Goal: Transaction & Acquisition: Purchase product/service

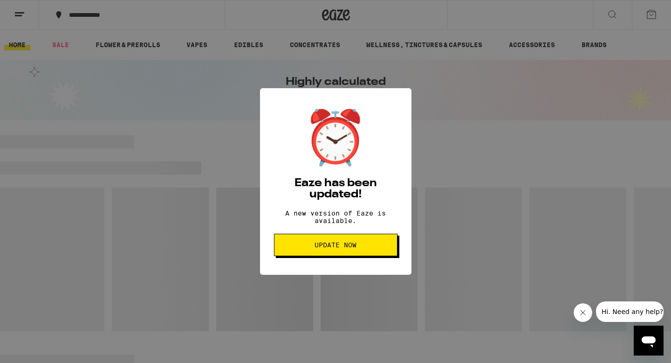
click at [348, 248] on span "Update Now" at bounding box center [336, 244] width 42 height 7
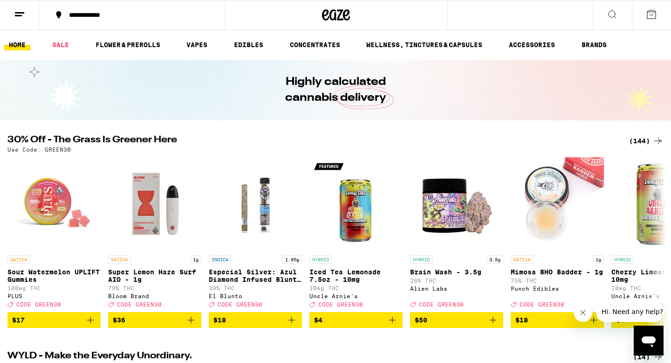
click at [643, 142] on div "(144)" at bounding box center [646, 140] width 34 height 11
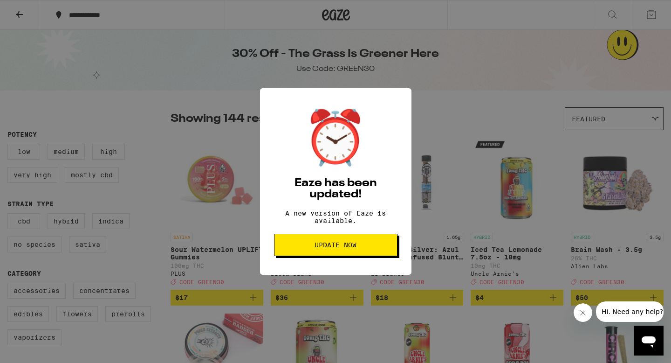
click at [321, 248] on span "Update Now" at bounding box center [336, 244] width 42 height 7
click at [350, 236] on div "⏰ Eaze has been updated! A new version of Eaze is available. Update Now" at bounding box center [335, 181] width 151 height 186
click at [354, 247] on span "Update Now" at bounding box center [336, 244] width 42 height 7
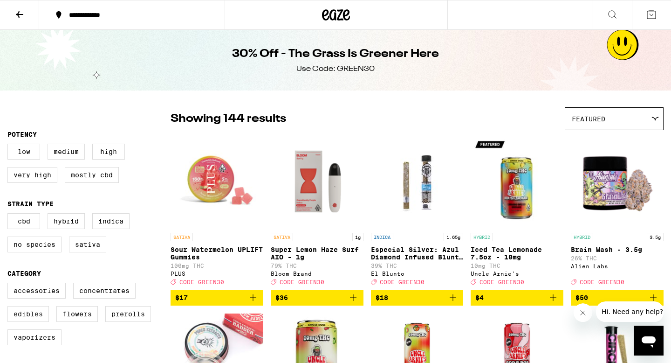
click at [38, 322] on label "Edibles" at bounding box center [27, 314] width 41 height 16
click at [10, 284] on input "Edibles" at bounding box center [9, 284] width 0 height 0
checkbox input "true"
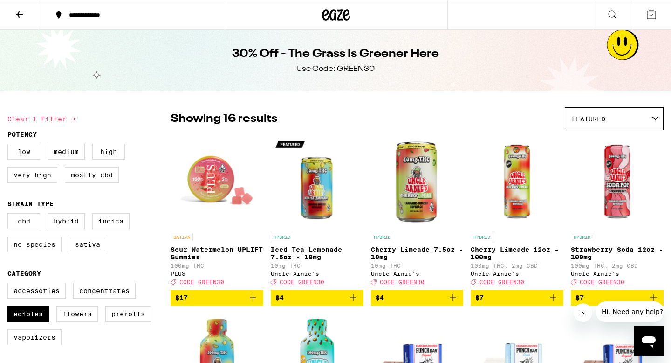
click at [22, 16] on icon at bounding box center [19, 14] width 11 height 11
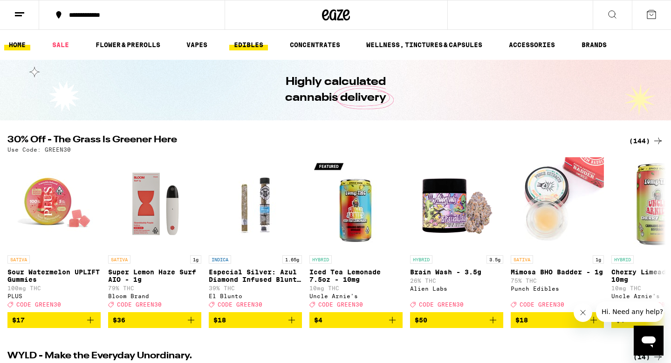
click at [261, 46] on link "EDIBLES" at bounding box center [248, 44] width 39 height 11
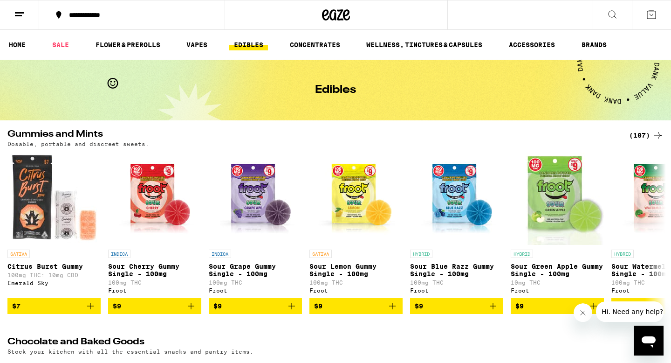
click at [646, 132] on div "(107)" at bounding box center [646, 135] width 34 height 11
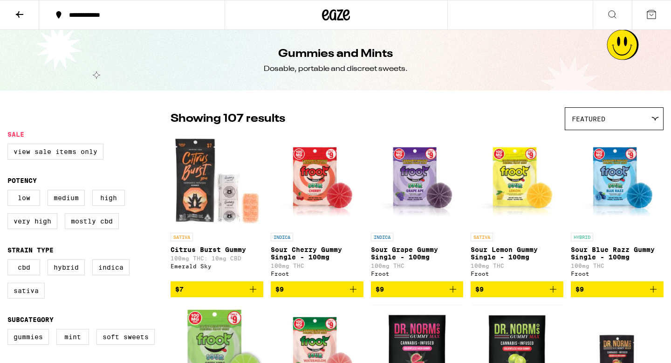
scroll to position [18, 0]
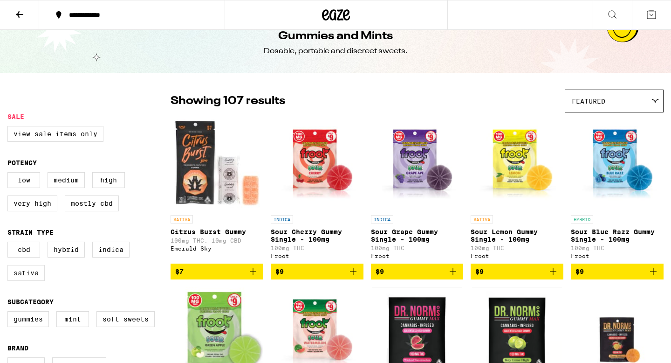
click at [26, 281] on label "Sativa" at bounding box center [25, 273] width 37 height 16
click at [10, 243] on input "Sativa" at bounding box center [9, 243] width 0 height 0
checkbox input "true"
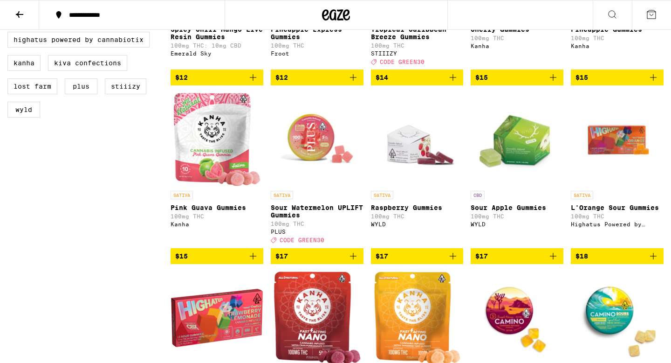
scroll to position [411, 0]
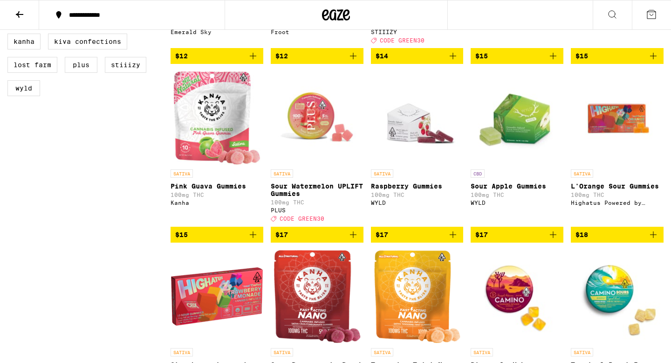
click at [251, 240] on icon "Add to bag" at bounding box center [252, 234] width 11 height 11
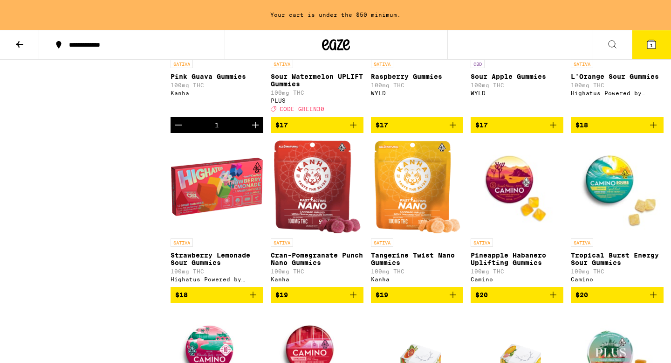
scroll to position [562, 0]
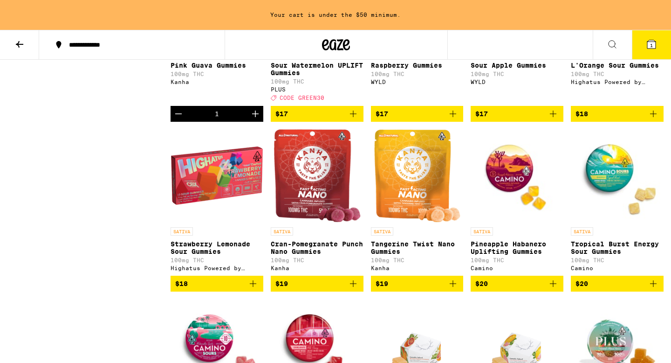
click at [553, 289] on icon "Add to bag" at bounding box center [553, 283] width 11 height 11
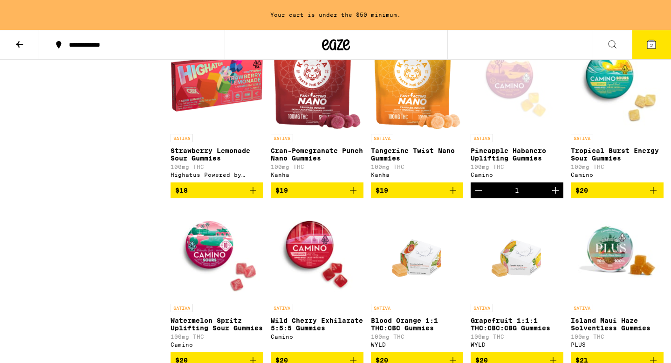
scroll to position [654, 0]
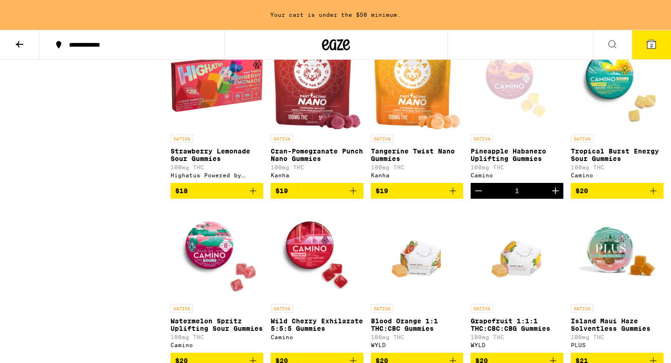
click at [481, 196] on icon "Decrement" at bounding box center [478, 190] width 11 height 11
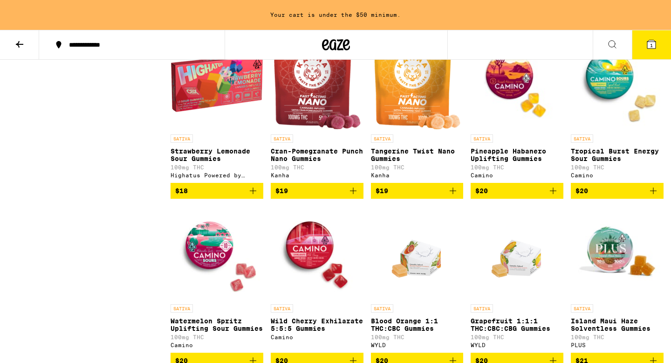
click at [659, 199] on button "$20" at bounding box center [617, 191] width 93 height 16
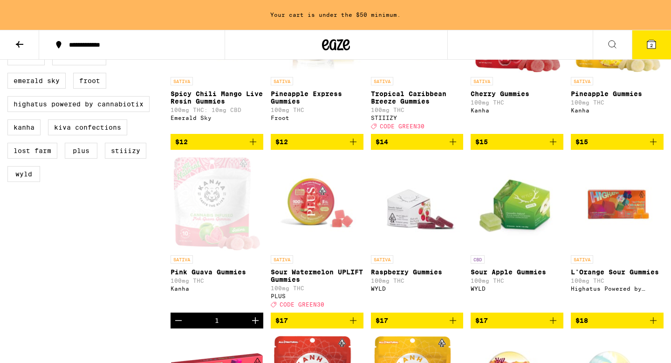
scroll to position [0, 0]
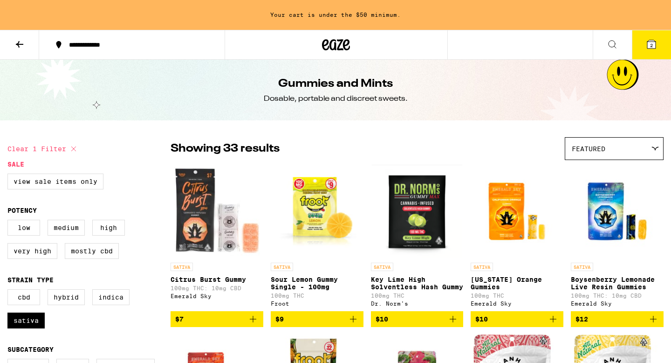
click at [32, 43] on button at bounding box center [19, 44] width 39 height 29
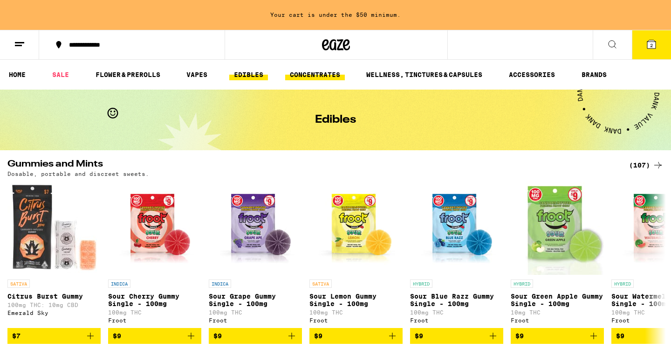
click at [306, 72] on link "CONCENTRATES" at bounding box center [315, 74] width 60 height 11
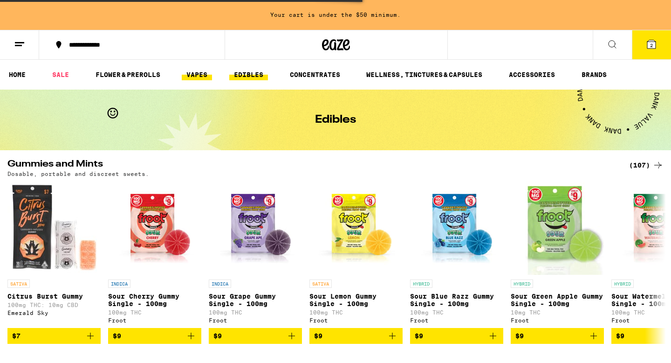
click at [204, 75] on link "VAPES" at bounding box center [197, 74] width 30 height 11
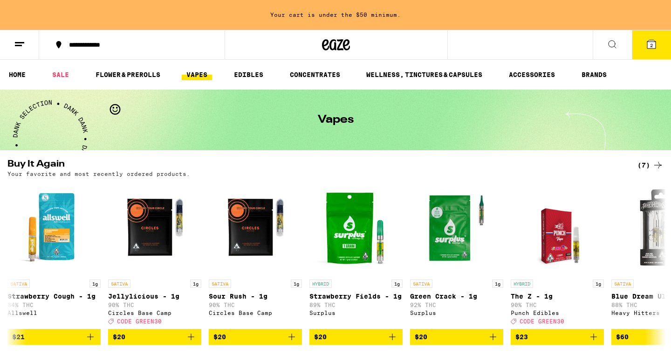
click at [201, 78] on link "VAPES" at bounding box center [197, 74] width 30 height 11
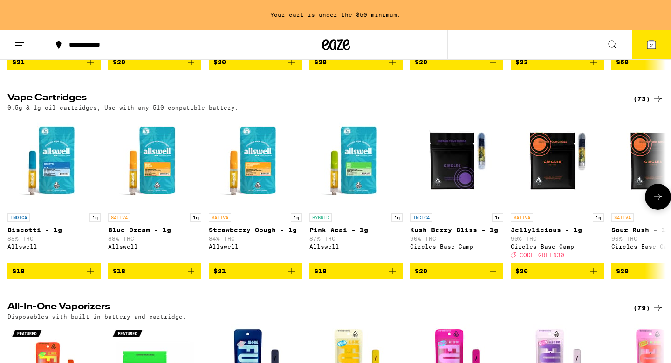
scroll to position [275, 0]
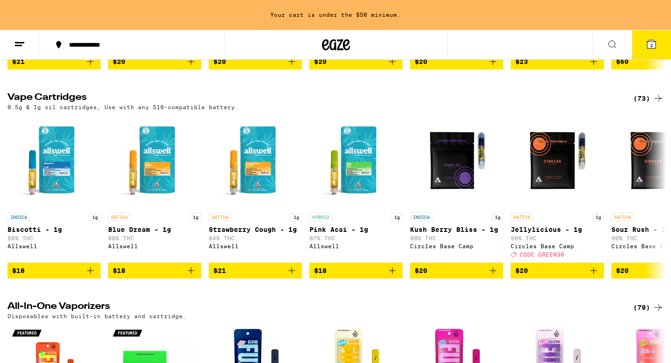
click at [655, 102] on icon at bounding box center [657, 98] width 11 height 11
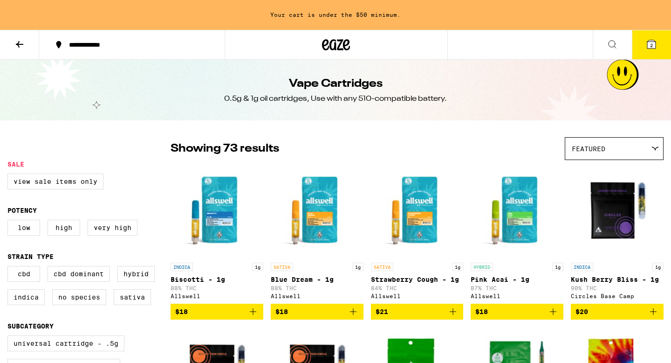
scroll to position [26, 0]
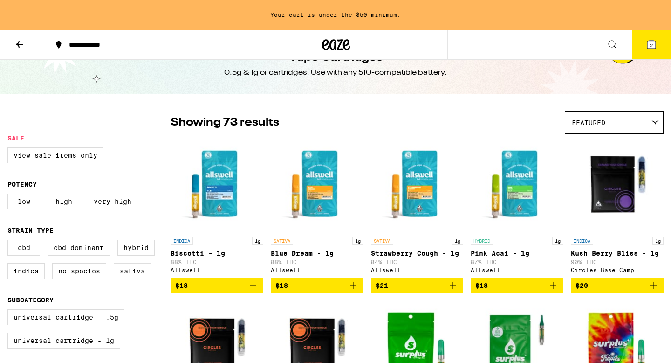
click at [137, 271] on label "Sativa" at bounding box center [132, 271] width 37 height 16
click at [10, 241] on input "Sativa" at bounding box center [9, 241] width 0 height 0
checkbox input "true"
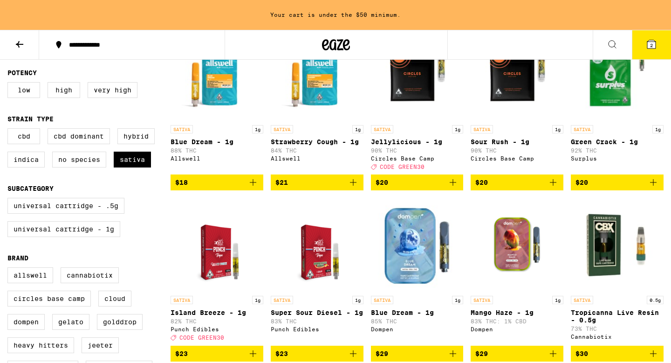
scroll to position [98, 0]
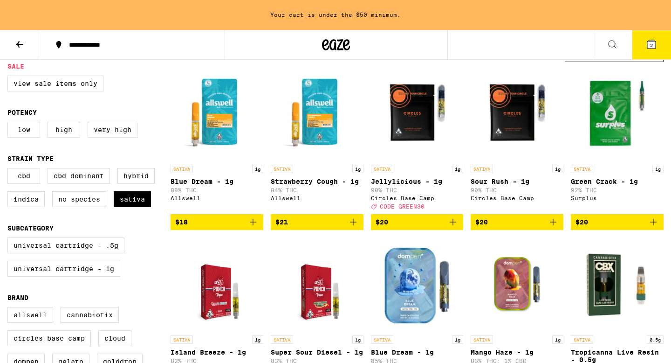
click at [252, 226] on icon "Add to bag" at bounding box center [252, 221] width 11 height 11
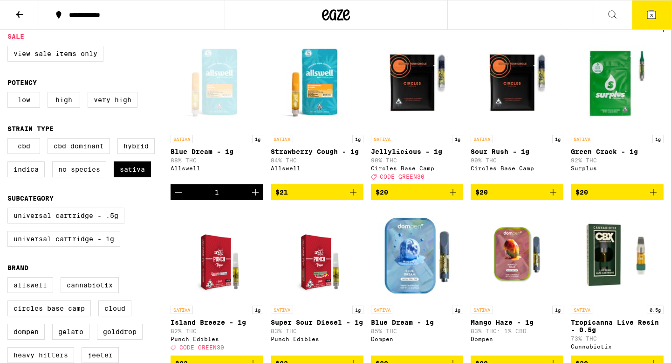
scroll to position [68, 0]
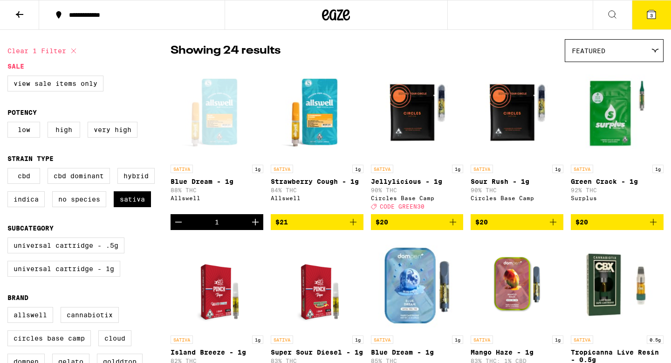
click at [663, 17] on button "3" at bounding box center [651, 14] width 39 height 29
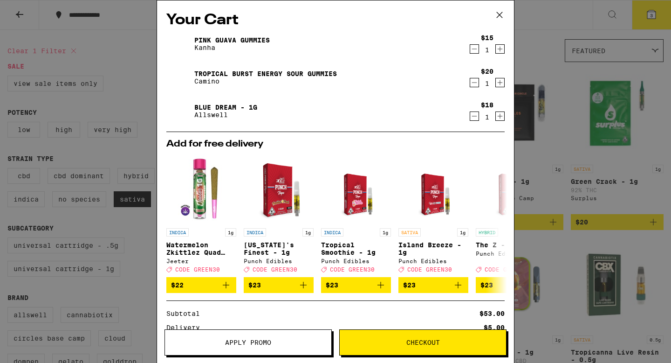
click at [474, 114] on icon "Decrement" at bounding box center [474, 115] width 8 height 11
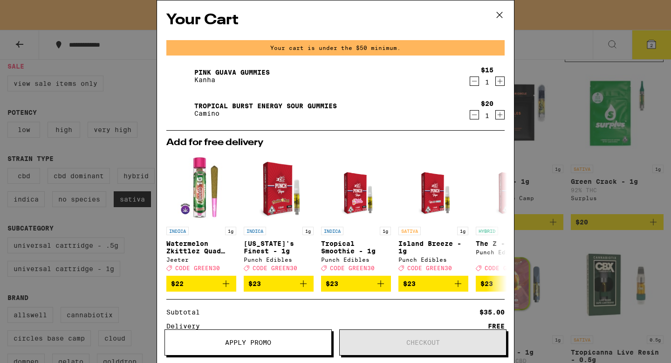
click at [119, 170] on div "Your Cart Your cart is under the $50 minimum. Pink Guava Gummies Kanha $15 1 Tr…" at bounding box center [335, 181] width 671 height 363
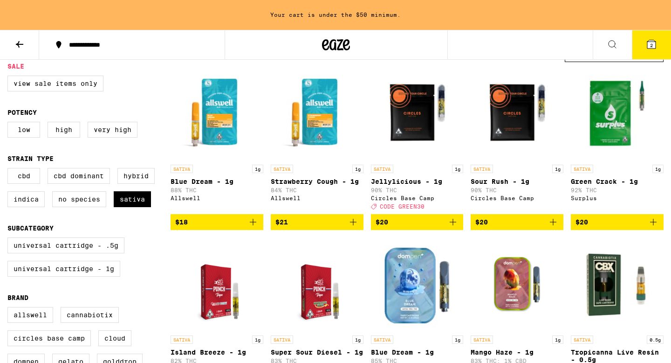
click at [357, 224] on icon "Add to bag" at bounding box center [353, 221] width 11 height 11
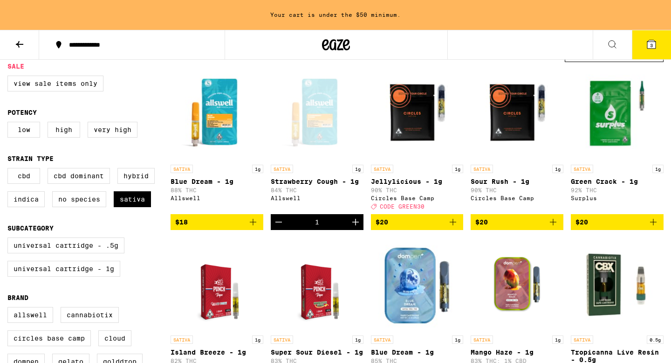
scroll to position [68, 0]
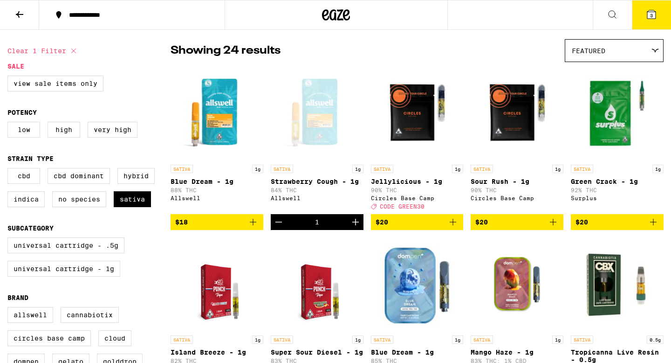
click at [662, 18] on button "3" at bounding box center [651, 14] width 39 height 29
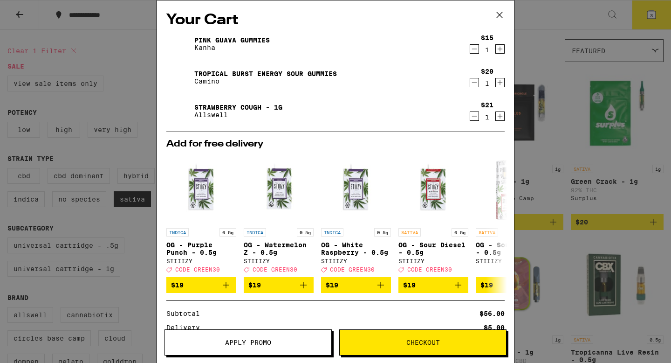
scroll to position [101, 0]
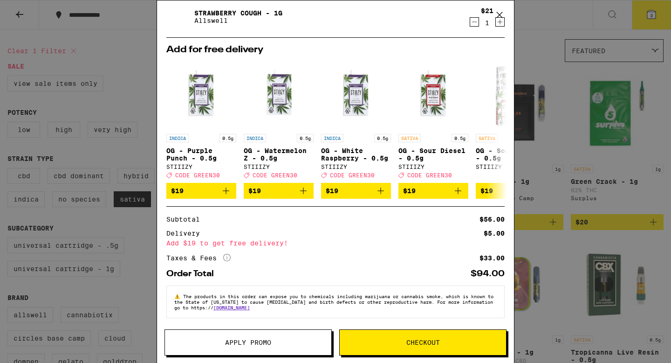
click at [281, 341] on span "Apply Promo" at bounding box center [248, 342] width 166 height 7
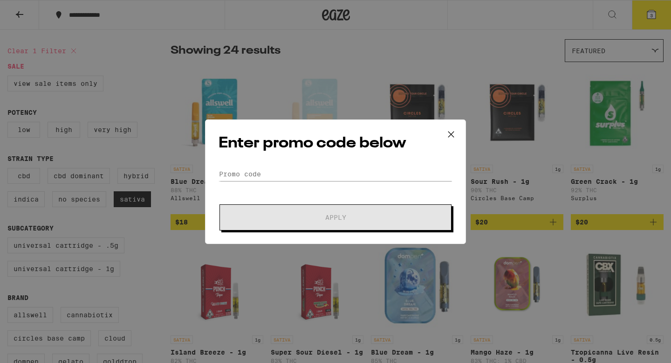
click at [303, 180] on form "Promo Code Apply" at bounding box center [336, 198] width 234 height 63
click at [299, 176] on input "Promo Code" at bounding box center [336, 174] width 234 height 14
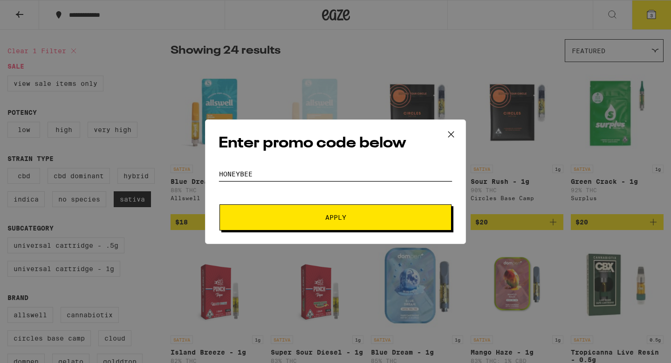
type input "honeybee"
click at [361, 222] on button "Apply" at bounding box center [336, 217] width 232 height 26
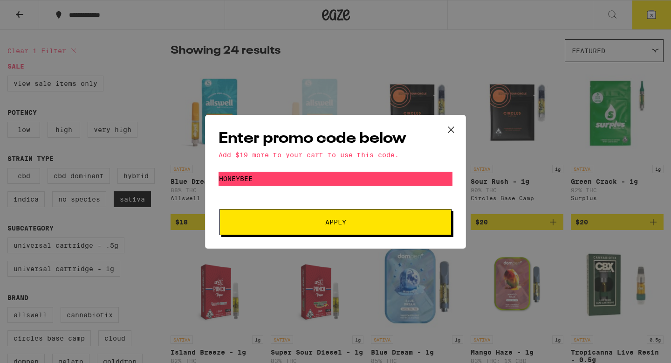
click at [452, 128] on icon at bounding box center [451, 129] width 6 height 6
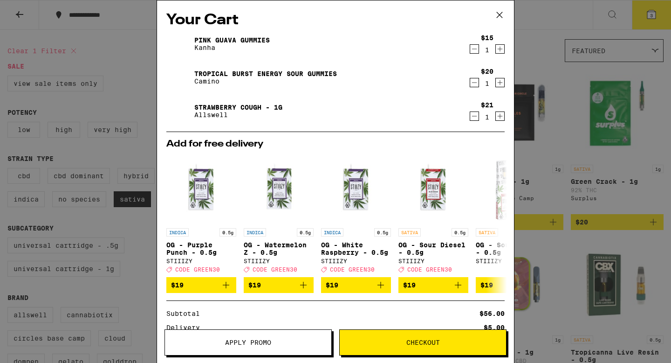
click at [563, 140] on div "Your Cart Pink Guava Gummies Kanha $15 1 Tropical Burst Energy Sour Gummies Cam…" at bounding box center [335, 181] width 671 height 363
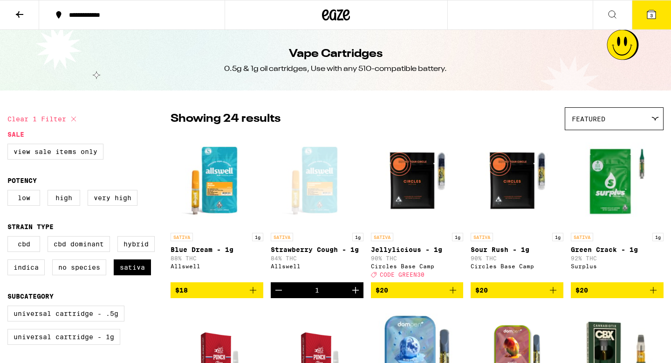
click at [27, 17] on button at bounding box center [19, 14] width 39 height 29
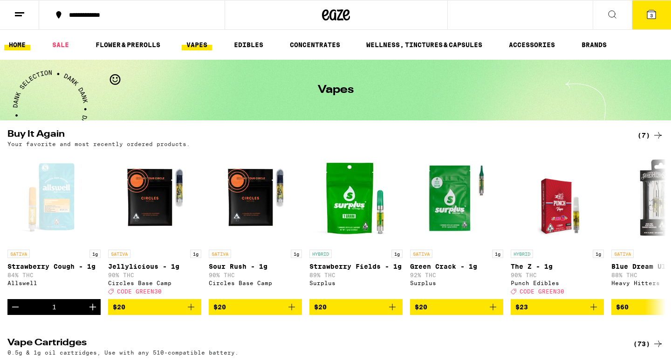
click at [15, 48] on link "HOME" at bounding box center [17, 44] width 26 height 11
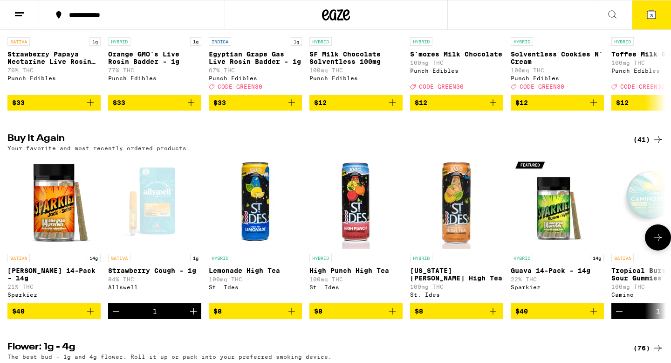
scroll to position [712, 0]
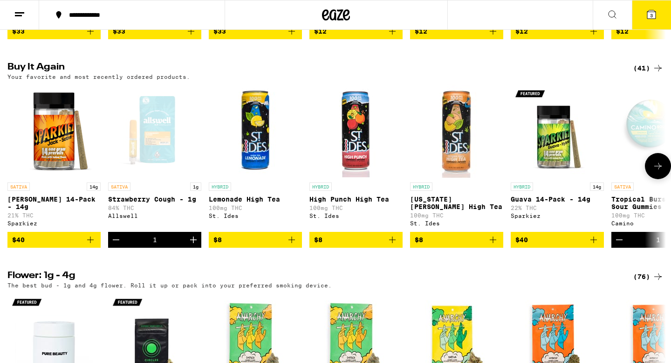
click at [296, 245] on icon "Add to bag" at bounding box center [291, 239] width 11 height 11
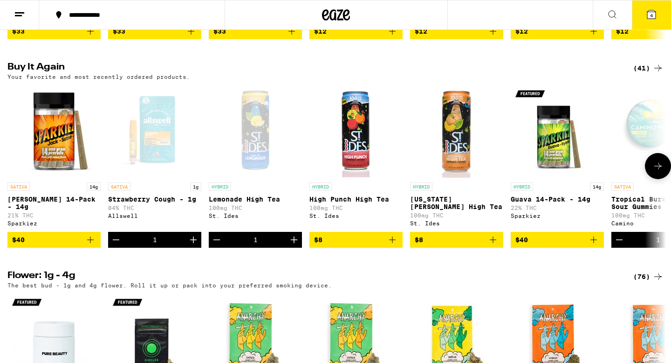
click at [391, 245] on icon "Add to bag" at bounding box center [392, 239] width 11 height 11
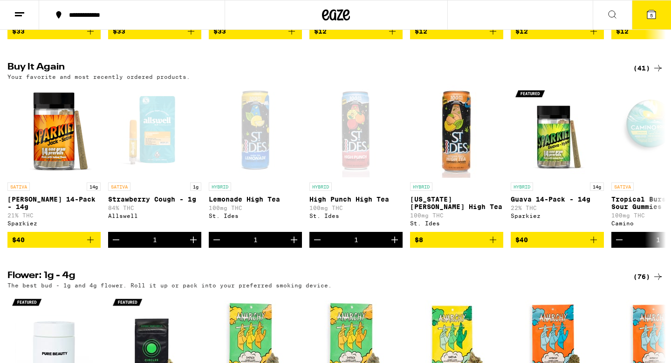
click at [644, 14] on button "5" at bounding box center [651, 14] width 39 height 29
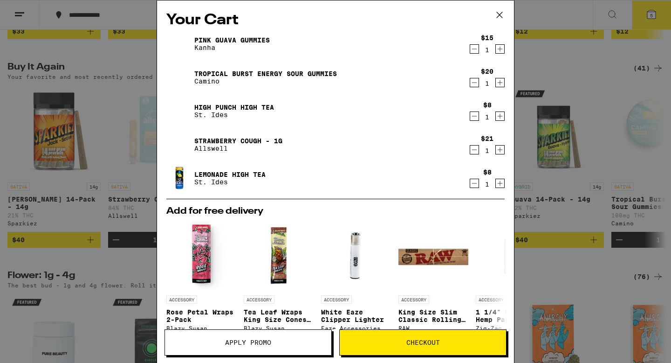
click at [474, 51] on icon "Decrement" at bounding box center [474, 48] width 8 height 11
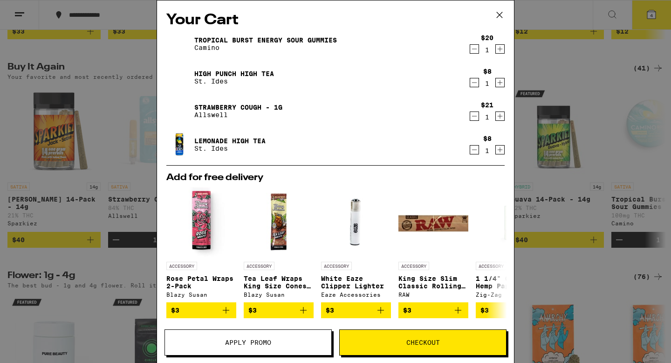
click at [501, 49] on icon "Increment" at bounding box center [500, 48] width 8 height 11
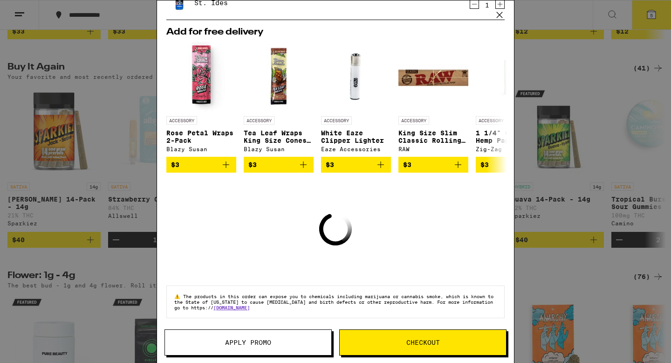
scroll to position [125, 0]
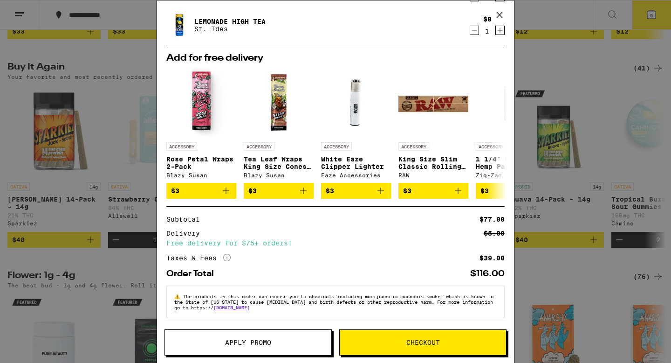
click at [301, 339] on span "Apply Promo" at bounding box center [248, 342] width 166 height 7
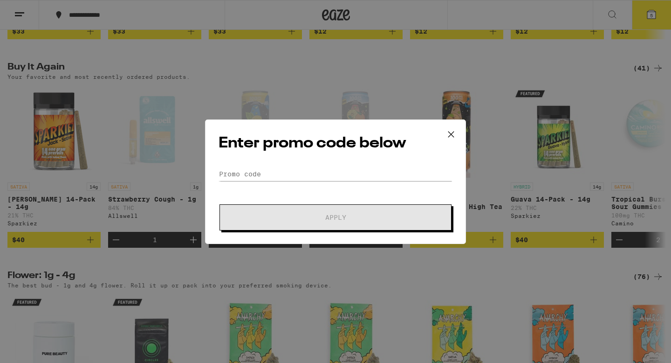
click at [267, 165] on div "Enter promo code below Promo Code Apply" at bounding box center [335, 181] width 261 height 124
click at [270, 172] on input "Promo Code" at bounding box center [336, 174] width 234 height 14
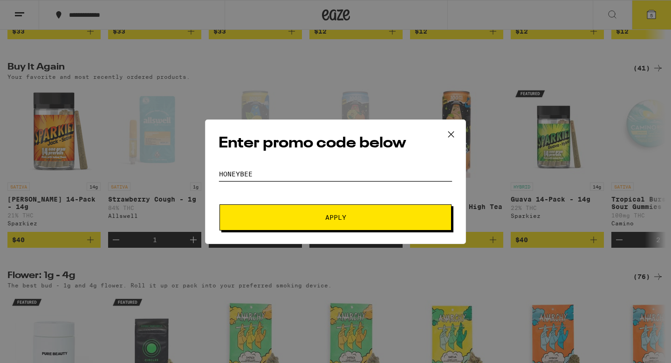
type input "honeybee"
click at [357, 229] on button "Apply" at bounding box center [336, 217] width 232 height 26
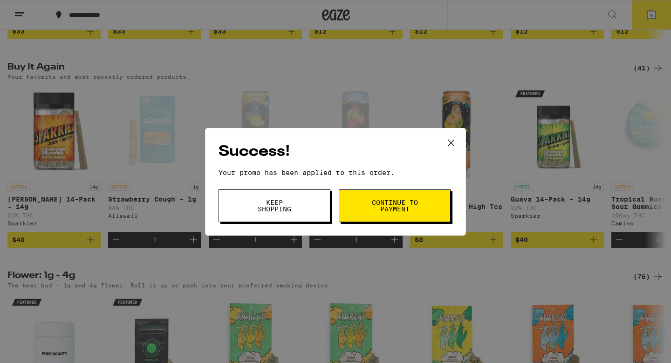
click at [378, 208] on span "Continue to payment" at bounding box center [395, 205] width 48 height 13
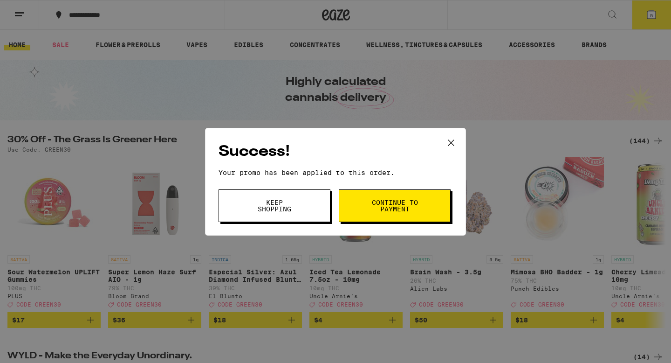
click at [302, 215] on button "Keep Shopping" at bounding box center [275, 205] width 112 height 33
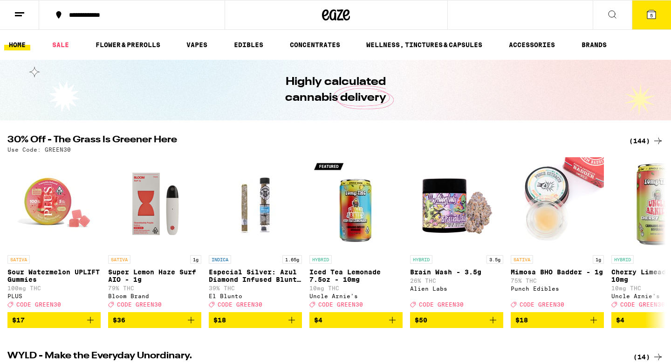
click at [659, 16] on button "5" at bounding box center [651, 14] width 39 height 29
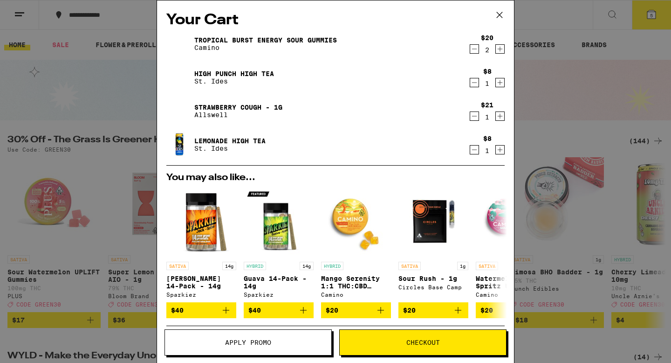
click at [474, 82] on icon "Decrement" at bounding box center [474, 82] width 8 height 11
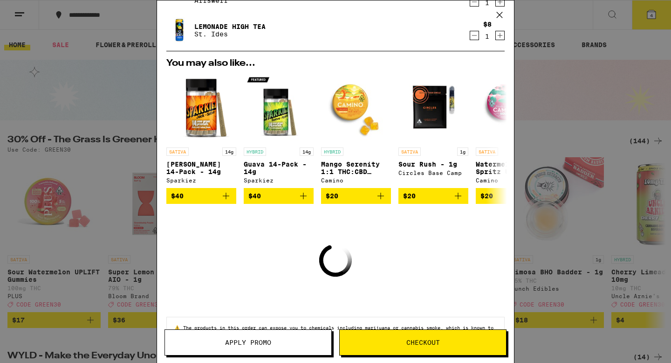
scroll to position [117, 0]
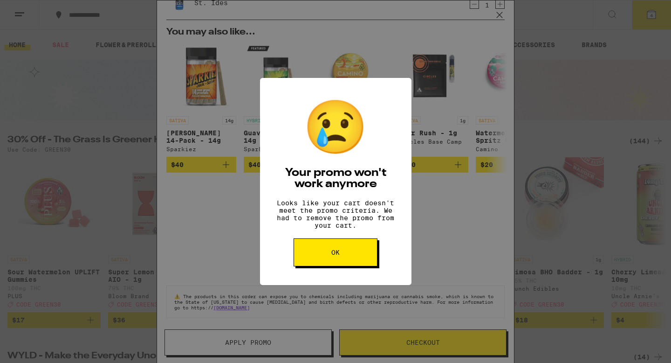
click at [355, 257] on button "OK" at bounding box center [336, 252] width 84 height 28
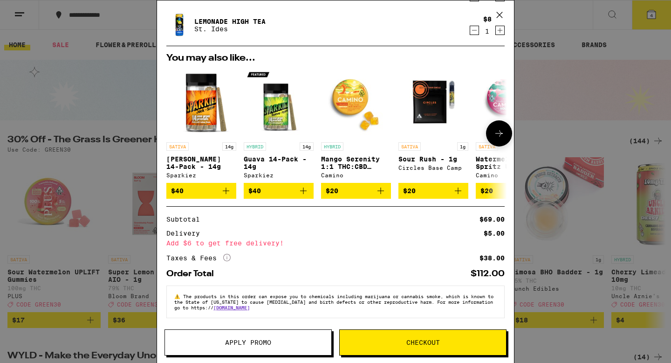
scroll to position [0, 0]
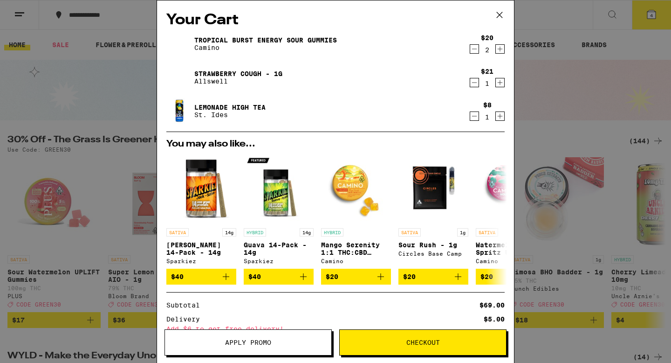
click at [548, 178] on div "Your Cart Tropical Burst Energy Sour Gummies Camino $20 2 Strawberry Cough - 1g…" at bounding box center [335, 181] width 671 height 363
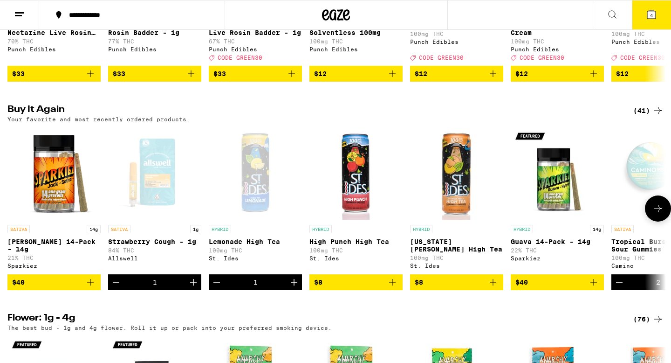
click at [498, 288] on icon "Add to bag" at bounding box center [493, 281] width 11 height 11
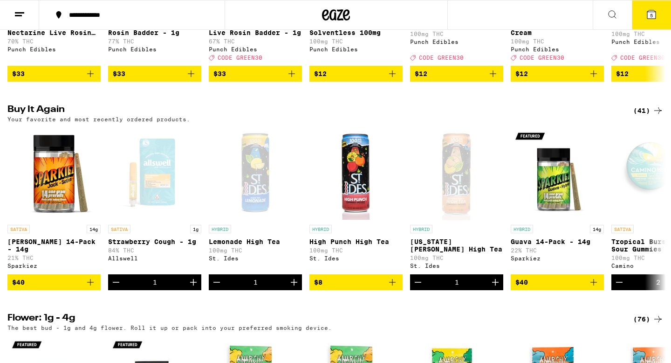
click at [650, 19] on icon at bounding box center [651, 14] width 11 height 11
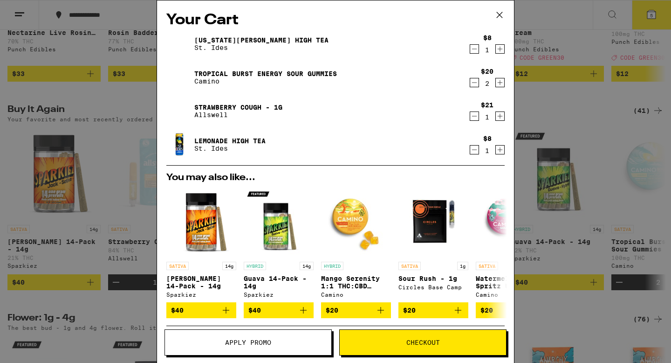
click at [434, 342] on span "Checkout" at bounding box center [423, 342] width 34 height 7
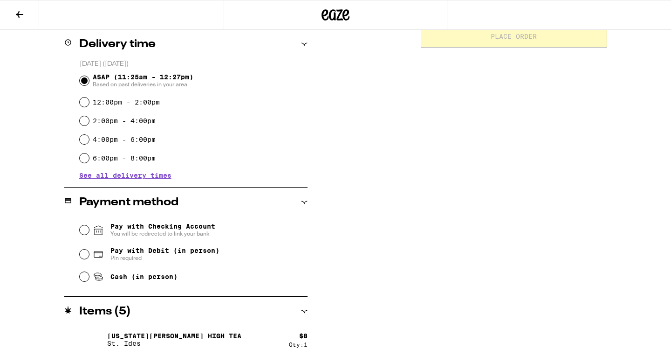
scroll to position [276, 0]
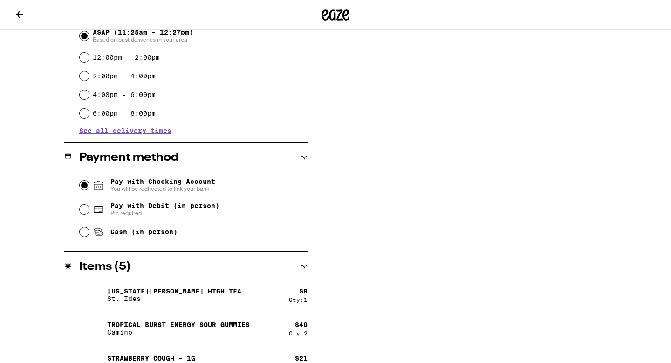
click at [81, 188] on input "Pay with Checking Account You will be redirected to link your bank" at bounding box center [84, 184] width 9 height 9
click at [83, 214] on input "Pay with Debit (in person) Pin required" at bounding box center [84, 209] width 9 height 9
radio input "true"
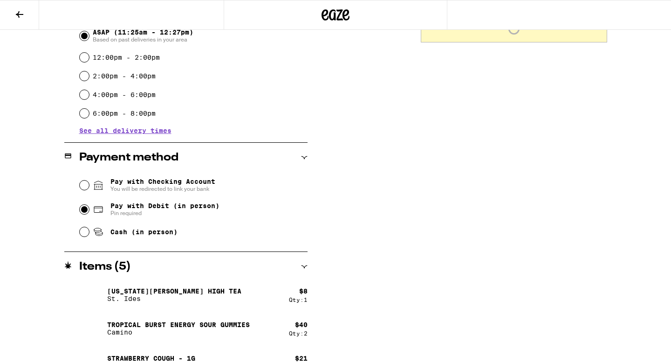
scroll to position [0, 0]
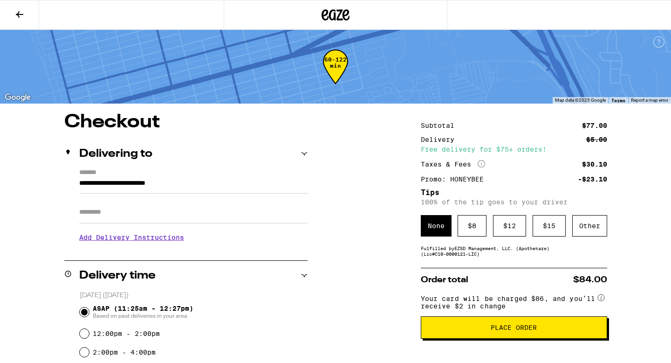
click at [510, 330] on span "Place Order" at bounding box center [514, 327] width 46 height 7
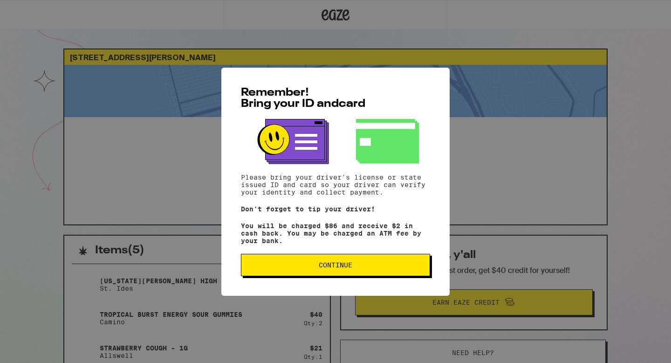
click at [405, 265] on span "Continue" at bounding box center [335, 264] width 173 height 7
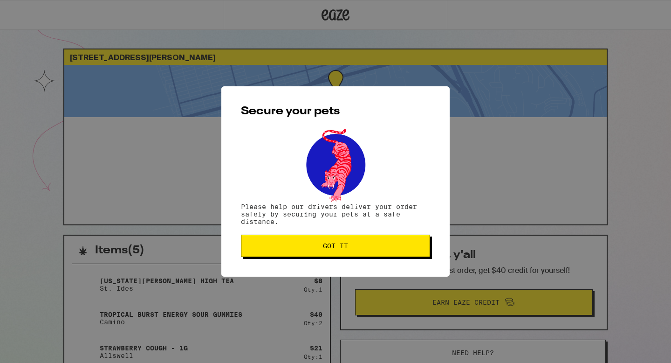
click at [333, 233] on div "Secure your pets Please help our drivers deliver your order safely by securing …" at bounding box center [335, 181] width 228 height 190
click at [336, 249] on span "Got it" at bounding box center [335, 245] width 25 height 7
